Goal: Task Accomplishment & Management: Complete application form

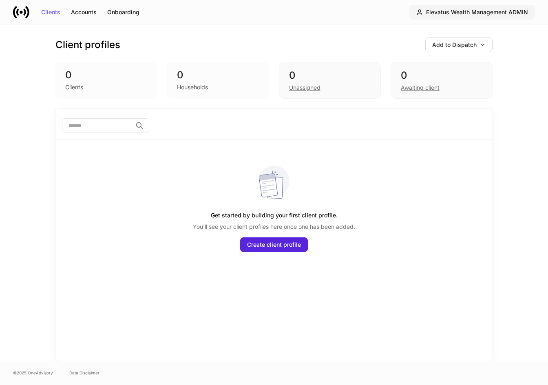
click at [451, 13] on div "Elevatus Wealth Management ADMIN" at bounding box center [477, 12] width 102 height 6
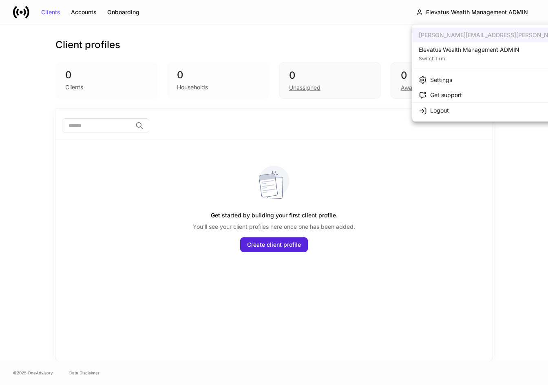
click at [309, 1] on div at bounding box center [274, 192] width 548 height 385
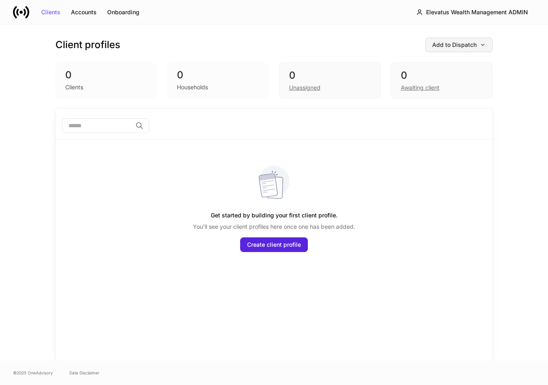
click at [446, 45] on div "Add to Dispatch" at bounding box center [459, 45] width 53 height 6
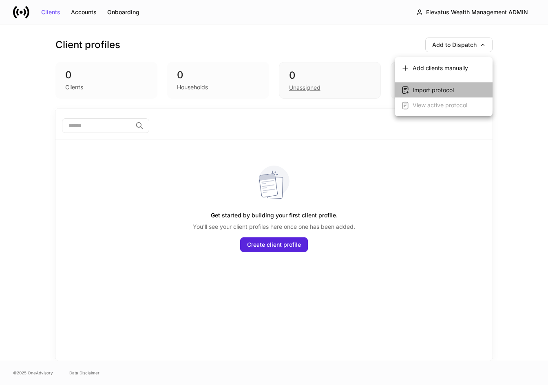
click at [430, 89] on div "Import protocol" at bounding box center [433, 90] width 41 height 8
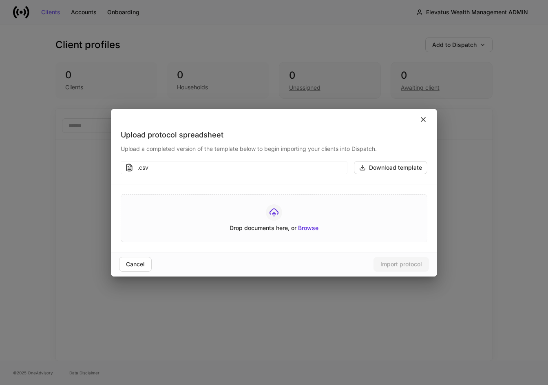
click at [422, 118] on icon at bounding box center [424, 120] width 4 height 4
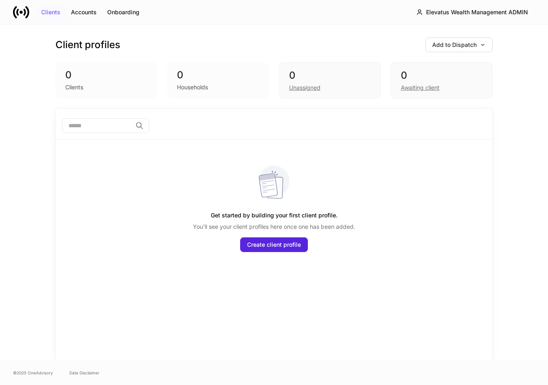
click at [52, 13] on div "Clients" at bounding box center [50, 12] width 19 height 6
click at [272, 248] on div "Create client profile" at bounding box center [274, 245] width 54 height 6
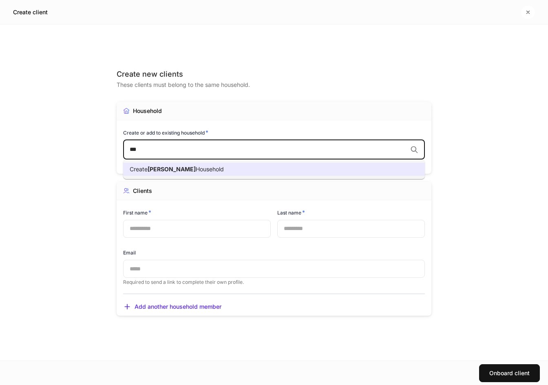
click at [196, 170] on span "Household" at bounding box center [210, 169] width 28 height 7
type input "***"
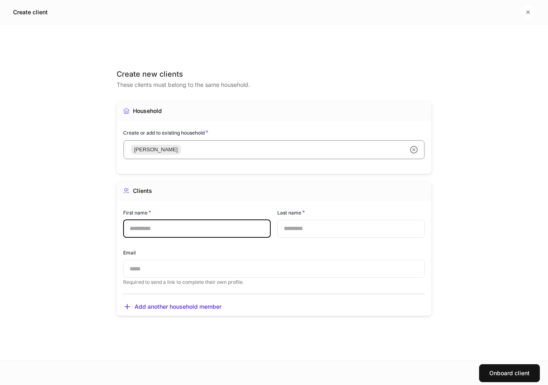
click at [182, 225] on input "text" at bounding box center [197, 229] width 148 height 18
type input "*****"
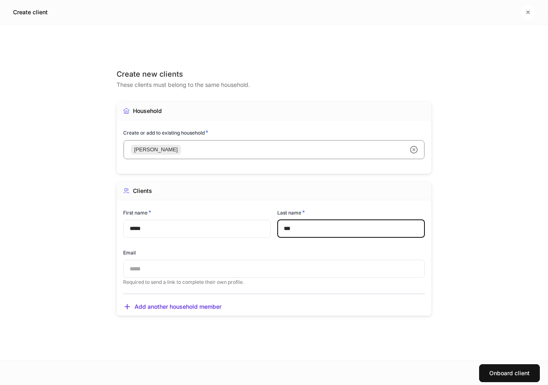
type input "***"
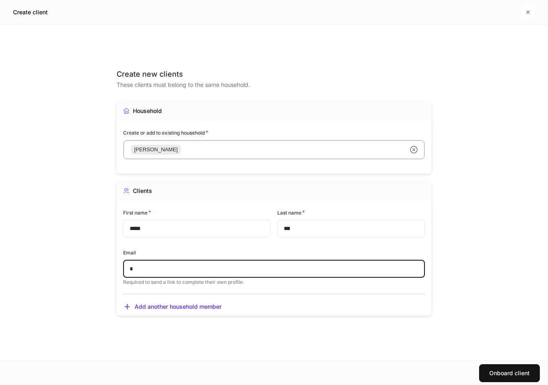
type input "*"
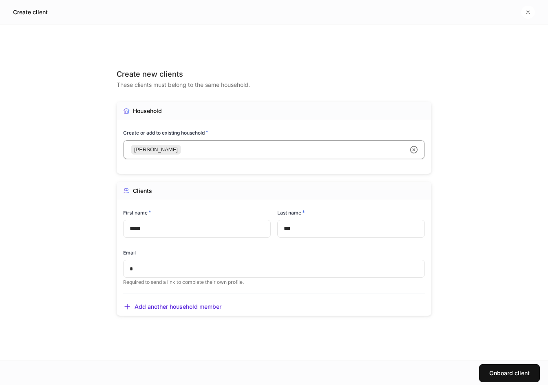
click at [271, 71] on div "Create new clients" at bounding box center [274, 74] width 315 height 10
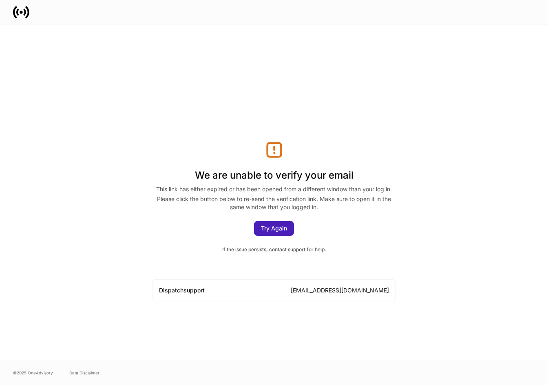
click at [269, 223] on button "Try Again" at bounding box center [274, 228] width 40 height 15
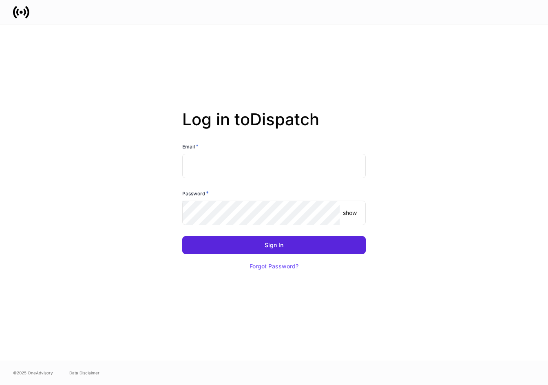
type input "**********"
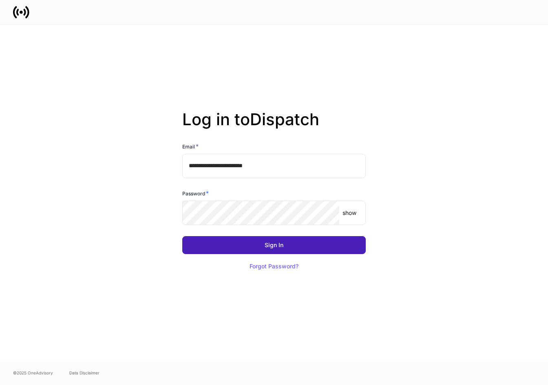
click at [311, 247] on button "Sign In" at bounding box center [274, 245] width 184 height 18
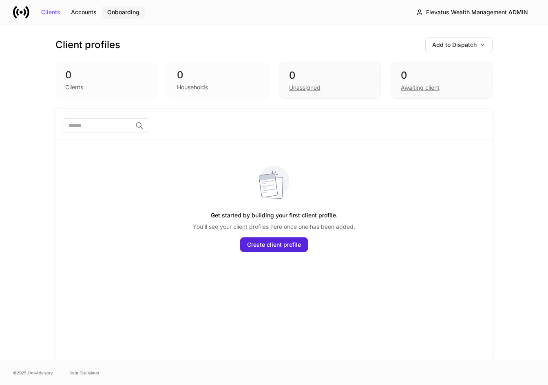
click at [111, 12] on div "Onboarding" at bounding box center [123, 12] width 32 height 6
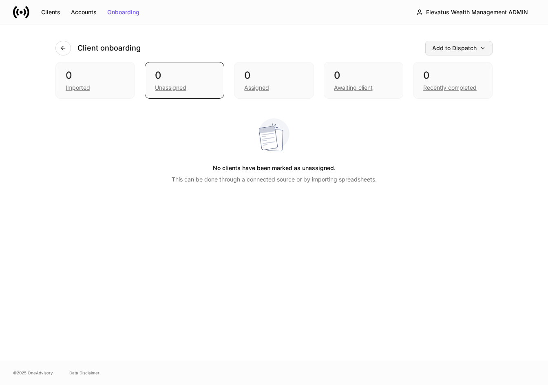
click at [465, 47] on div "Add to Dispatch" at bounding box center [459, 48] width 53 height 6
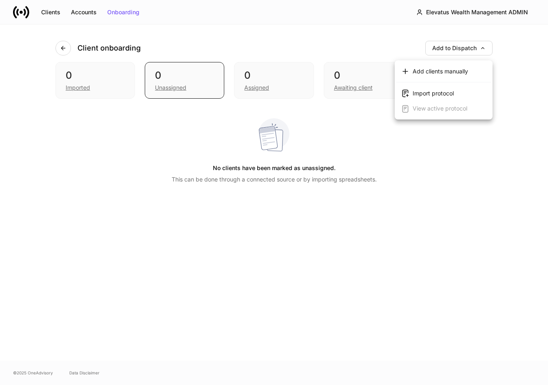
click at [454, 93] on div "Import protocol" at bounding box center [433, 93] width 41 height 8
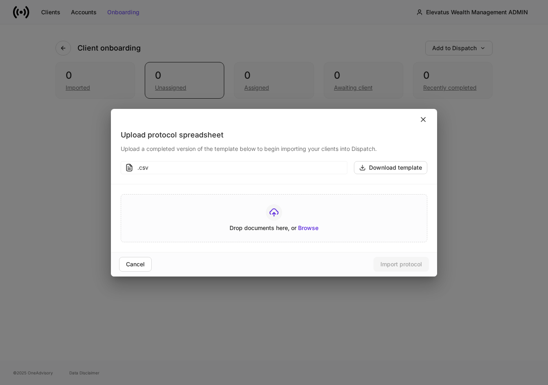
click at [424, 120] on icon at bounding box center [423, 119] width 8 height 8
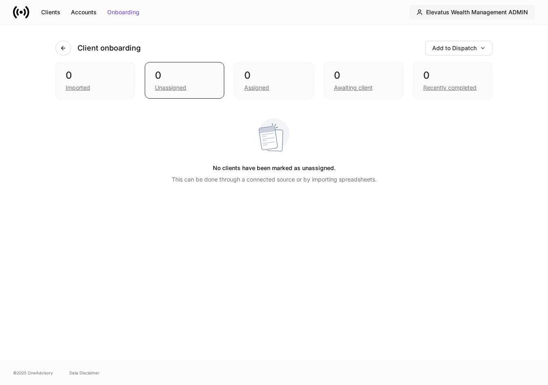
click at [458, 16] on button "Elevatus Wealth Management ADMIN" at bounding box center [473, 12] width 126 height 15
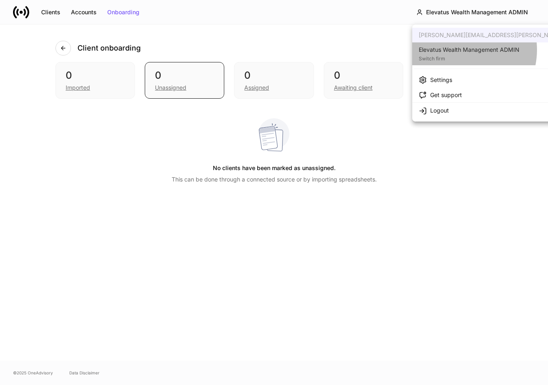
click at [458, 50] on div "Elevatus Wealth Management ADMIN" at bounding box center [469, 50] width 101 height 8
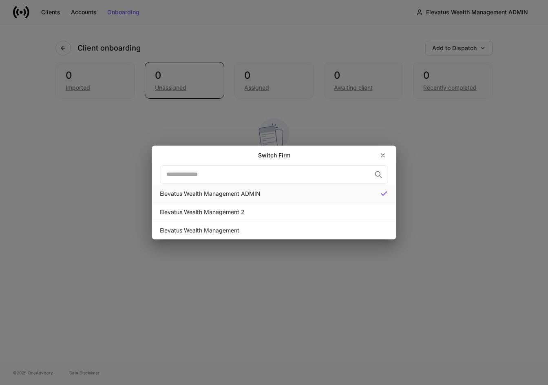
click at [307, 195] on div "Elevatus Wealth Management ADMIN" at bounding box center [267, 194] width 214 height 8
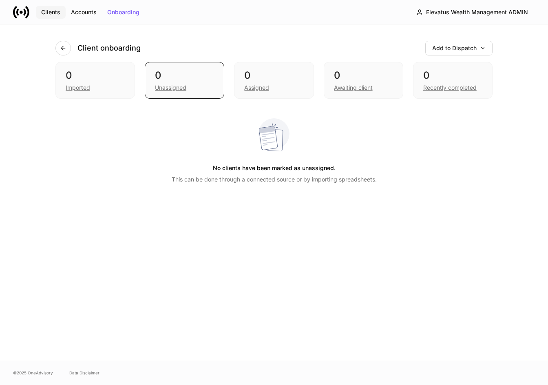
click at [51, 13] on div "Clients" at bounding box center [50, 12] width 19 height 6
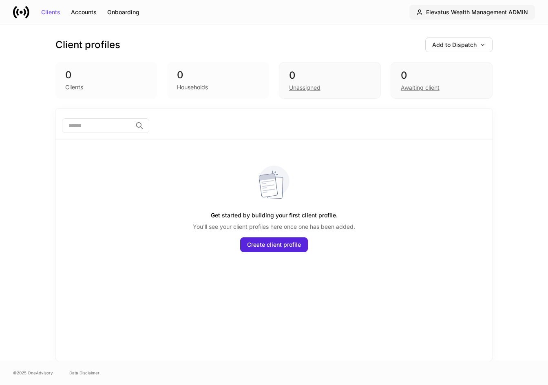
click at [500, 11] on div "Elevatus Wealth Management ADMIN" at bounding box center [477, 12] width 102 height 6
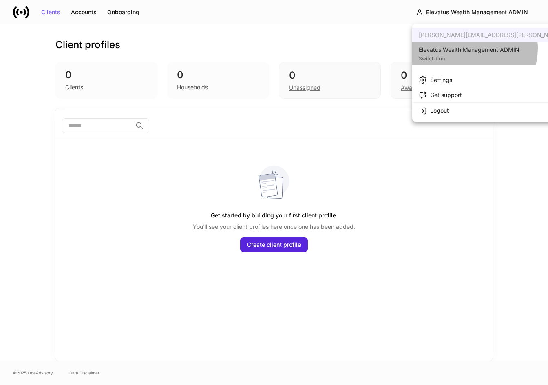
click at [474, 49] on div "Elevatus Wealth Management ADMIN" at bounding box center [469, 50] width 101 height 8
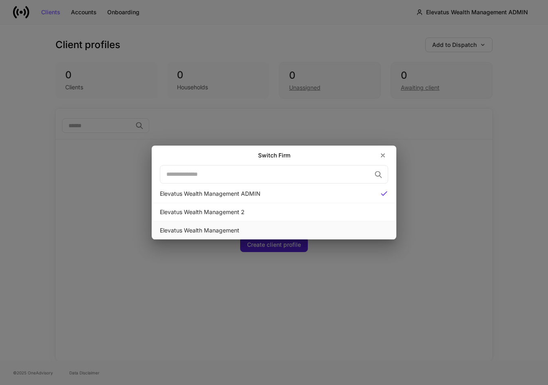
click at [188, 230] on div "Elevatus Wealth Management" at bounding box center [274, 230] width 229 height 8
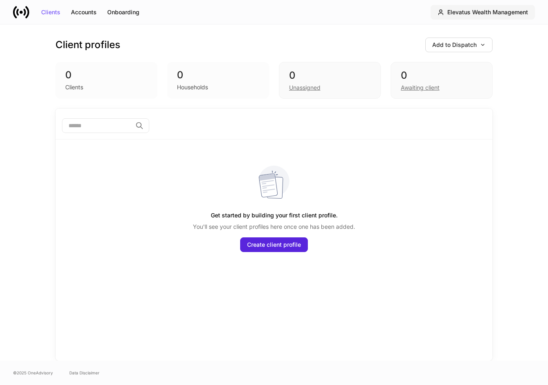
click at [508, 13] on div "Elevatus Wealth Management" at bounding box center [488, 12] width 81 height 6
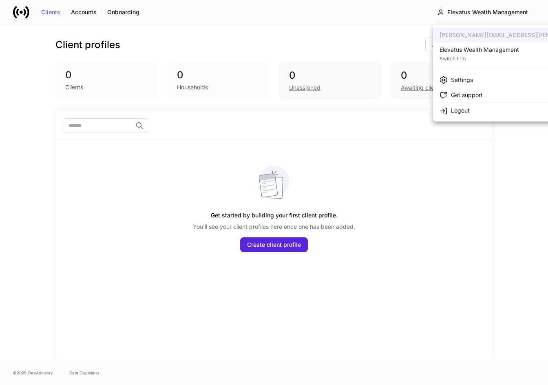
click at [506, 51] on div "Elevatus Wealth Management" at bounding box center [480, 50] width 80 height 8
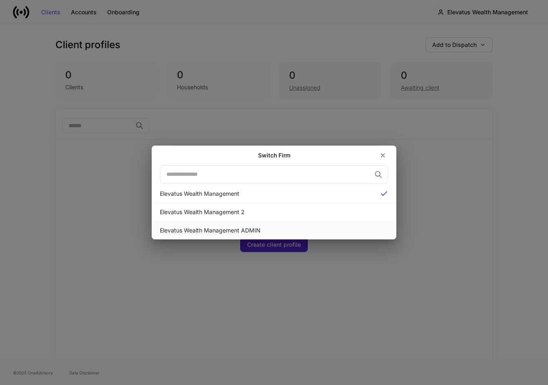
click at [247, 234] on div "Elevatus Wealth Management ADMIN" at bounding box center [274, 230] width 229 height 8
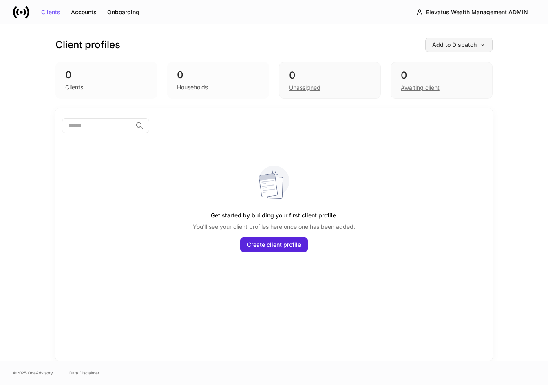
click at [439, 46] on div "Add to Dispatch" at bounding box center [459, 45] width 53 height 6
click at [86, 13] on div at bounding box center [274, 192] width 548 height 385
click at [86, 13] on div "Accounts" at bounding box center [84, 12] width 26 height 6
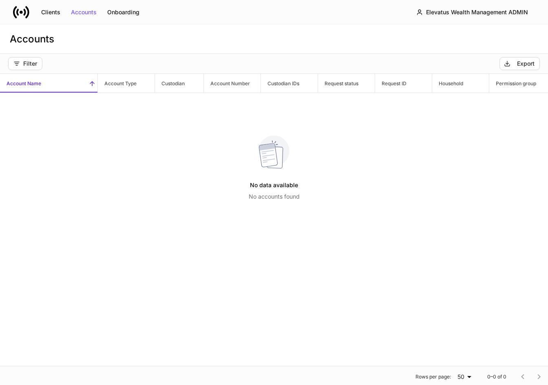
click at [23, 15] on icon at bounding box center [21, 12] width 16 height 16
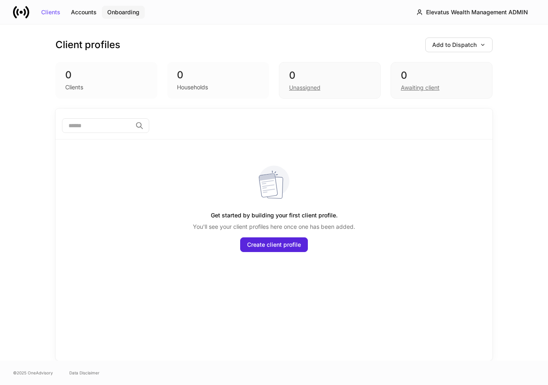
click at [122, 11] on div "Onboarding" at bounding box center [123, 12] width 32 height 6
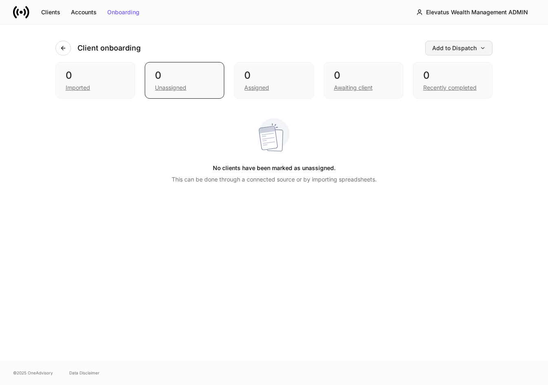
click at [450, 52] on button "Add to Dispatch" at bounding box center [459, 48] width 67 height 15
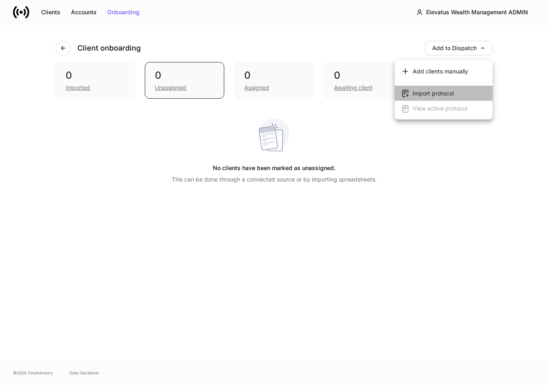
click at [437, 91] on div "Import protocol" at bounding box center [433, 93] width 41 height 8
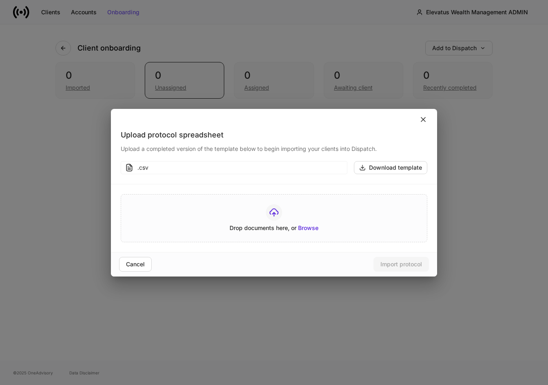
click at [424, 120] on icon at bounding box center [424, 120] width 4 height 4
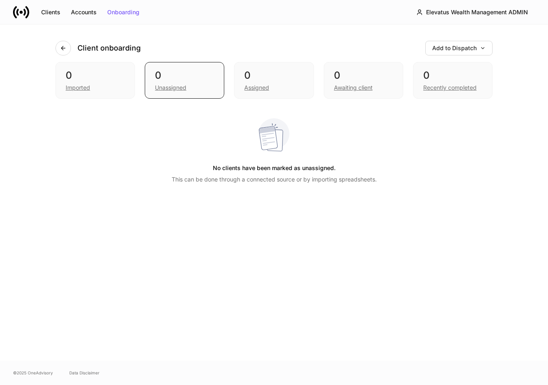
click at [152, 198] on div "Client onboarding Add to Dispatch 0 Imported 0 Unassigned 0 Assigned 0 Awaiting…" at bounding box center [274, 192] width 490 height 336
click at [484, 44] on button "Add to Dispatch" at bounding box center [459, 48] width 67 height 15
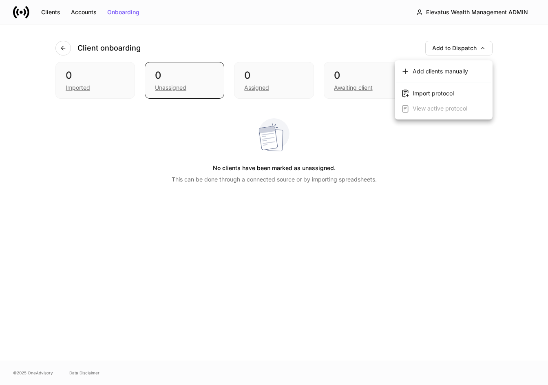
click at [484, 44] on div at bounding box center [274, 192] width 548 height 385
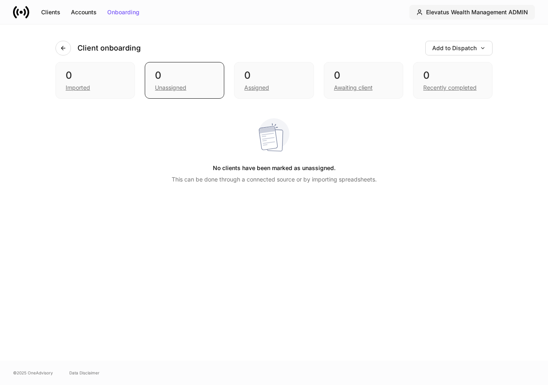
click at [518, 13] on div "Elevatus Wealth Management ADMIN" at bounding box center [477, 12] width 102 height 6
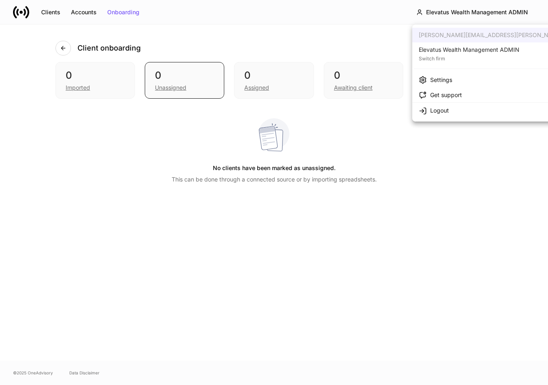
click at [473, 78] on li "Settings" at bounding box center [515, 79] width 205 height 15
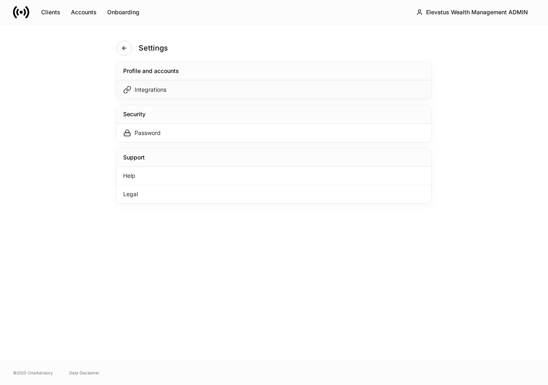
click at [152, 90] on div "Integrations" at bounding box center [151, 90] width 32 height 8
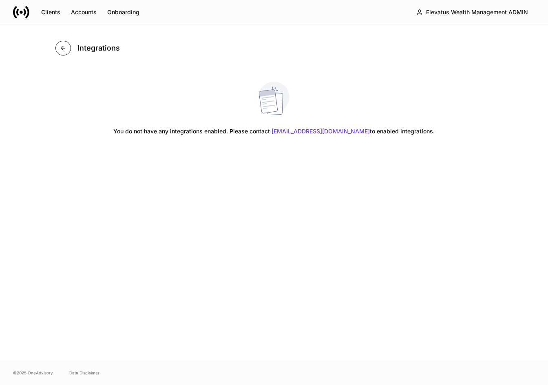
click at [60, 52] on button "button" at bounding box center [63, 48] width 16 height 15
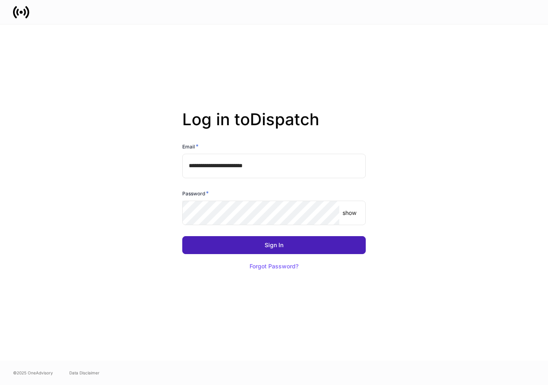
click at [243, 247] on button "Sign In" at bounding box center [274, 245] width 184 height 18
